Goal: Submit feedback/report problem: Submit feedback/report problem

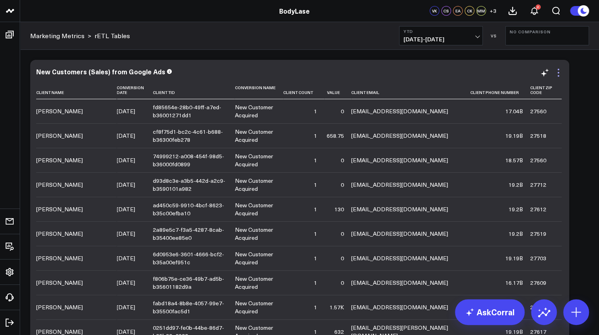
click at [558, 74] on icon at bounding box center [558, 73] width 10 height 10
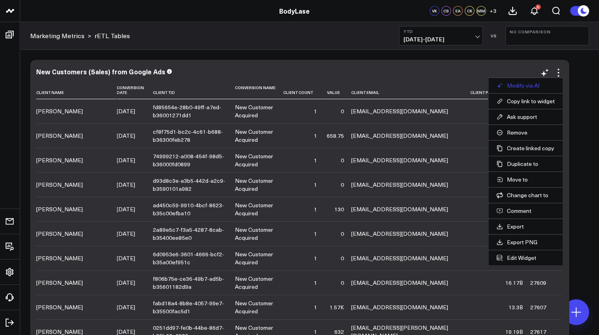
click at [513, 87] on button "Modify via AI" at bounding box center [525, 85] width 58 height 7
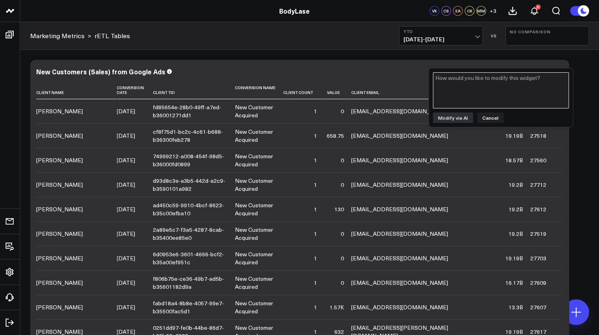
click at [486, 93] on textarea at bounding box center [501, 90] width 136 height 36
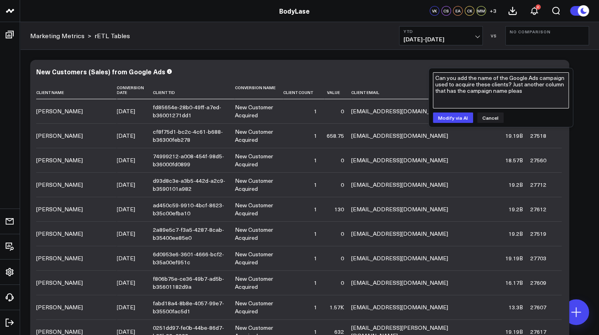
type textarea "Can you add the name of the Google Ads campaign used to acquire these clients? …"
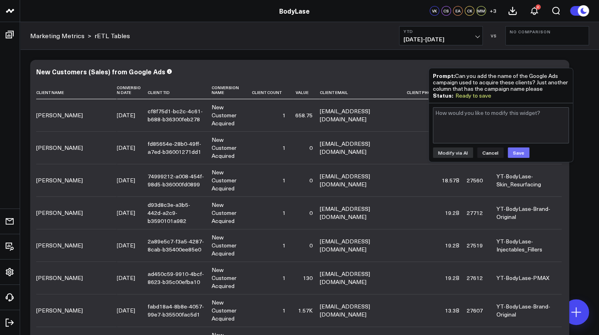
click at [513, 151] on button "Save" at bounding box center [518, 153] width 22 height 10
click at [491, 153] on button "Cancel" at bounding box center [490, 153] width 27 height 10
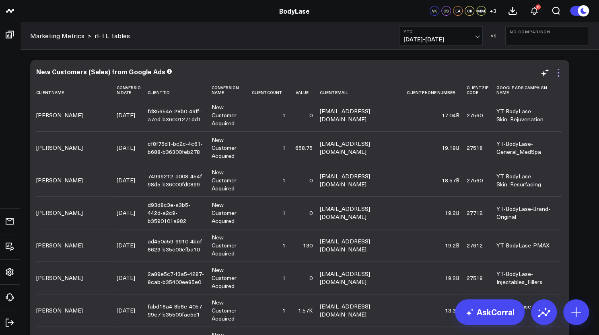
click at [558, 73] on icon at bounding box center [558, 73] width 2 height 2
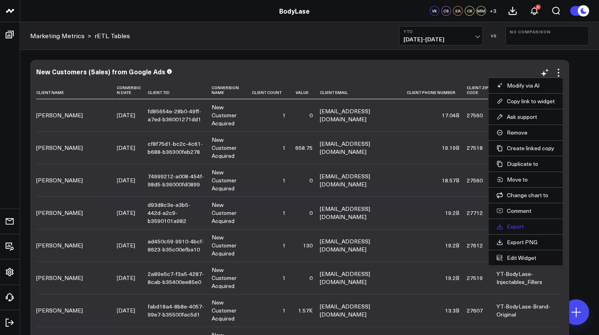
click at [515, 224] on link "Export" at bounding box center [525, 226] width 58 height 7
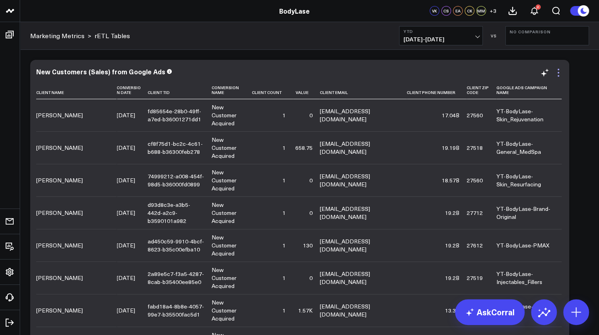
click at [556, 74] on icon at bounding box center [558, 73] width 10 height 10
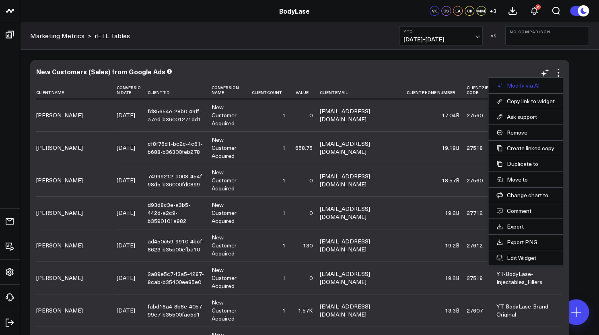
click at [534, 85] on button "Modify via AI" at bounding box center [525, 85] width 58 height 7
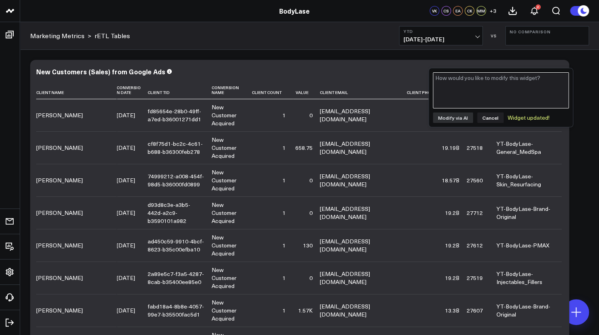
click at [534, 85] on textarea at bounding box center [501, 90] width 136 height 36
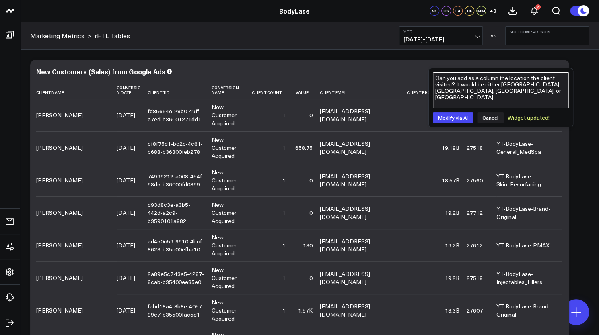
type textarea "Can you add as a column the location the client visited? It would be either Ral…"
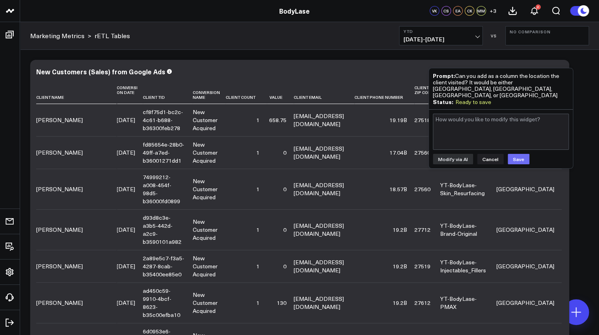
click at [519, 154] on button "Save" at bounding box center [518, 159] width 22 height 10
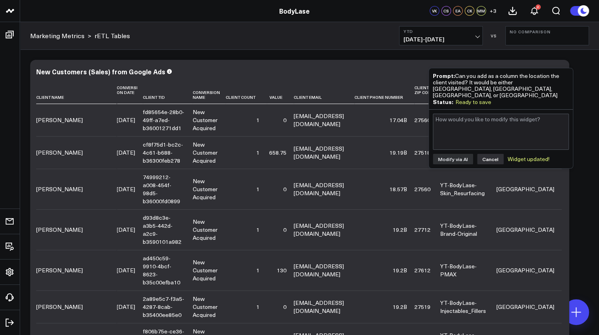
click at [491, 154] on button "Cancel" at bounding box center [490, 159] width 27 height 10
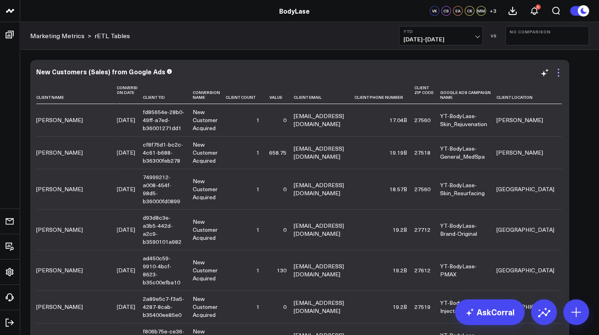
click at [560, 73] on icon at bounding box center [558, 73] width 10 height 10
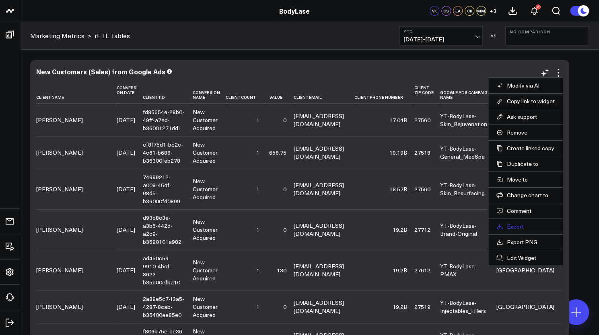
click at [518, 223] on link "Export" at bounding box center [525, 226] width 58 height 7
